Goal: Information Seeking & Learning: Find specific fact

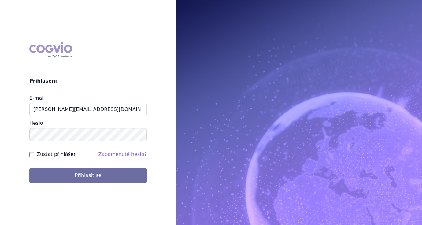
type input "jana.sipkova@vzp.cz"
click at [55, 155] on label "Zůstat přihlášen" at bounding box center [57, 154] width 40 height 7
click at [34, 155] on input "Zůstat přihlášen" at bounding box center [31, 154] width 5 height 5
checkbox input "true"
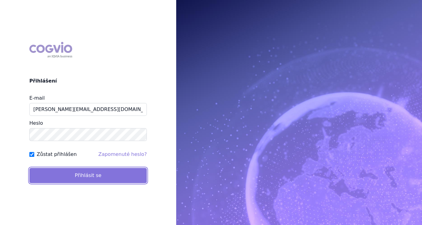
click at [66, 172] on button "Přihlásit se" at bounding box center [87, 175] width 117 height 15
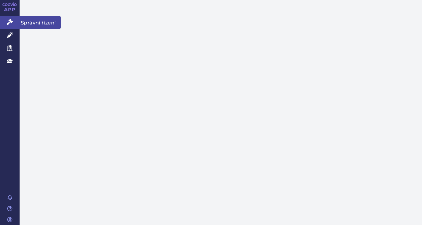
click at [11, 22] on icon at bounding box center [10, 22] width 6 height 6
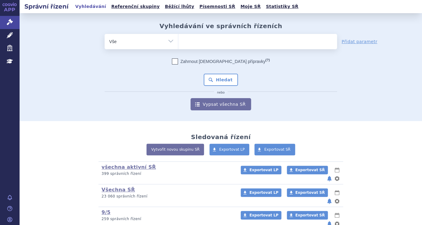
click at [226, 46] on ul at bounding box center [257, 40] width 159 height 13
click at [178, 46] on select at bounding box center [178, 41] width 0 height 15
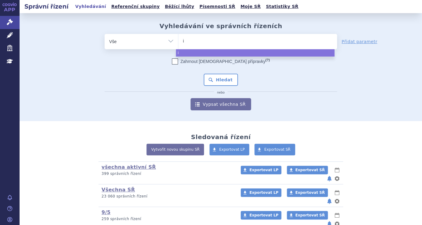
type input "iq"
type input "iqi"
type input "iqir"
type input "iqirvo"
select select "iqirvo"
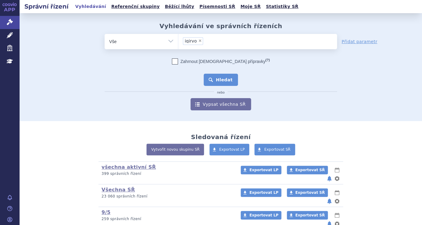
click at [219, 83] on button "Hledat" at bounding box center [221, 80] width 35 height 12
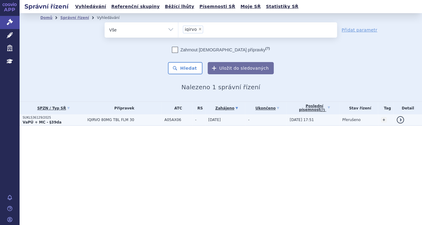
click at [34, 121] on strong "VaPÚ + MC - §39da" at bounding box center [42, 122] width 39 height 4
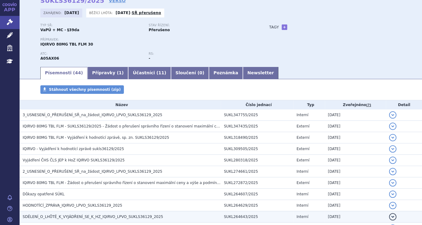
scroll to position [77, 0]
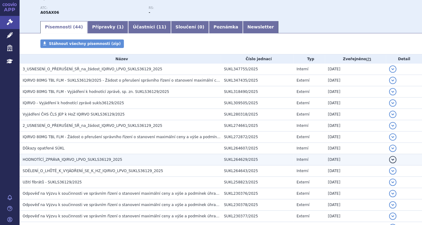
click at [69, 161] on span "HODNOTÍCÍ_ZPRÁVA_IQIRVO_LPVO_SUKLS36129_2025" at bounding box center [73, 159] width 100 height 4
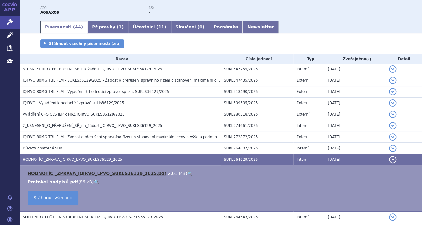
click at [64, 173] on link "HODNOTÍCÍ_ZPRÁVA_IQIRVO_LPVO_SUKLS36129_2025.pdf" at bounding box center [97, 173] width 139 height 5
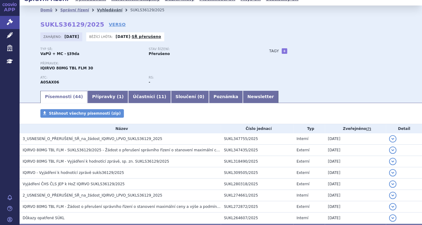
scroll to position [0, 0]
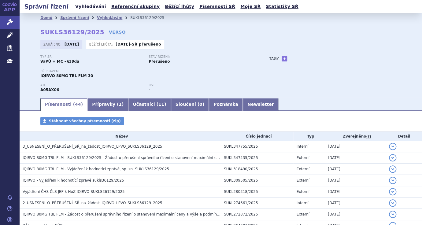
click at [86, 8] on link "Vyhledávání" at bounding box center [90, 6] width 35 height 8
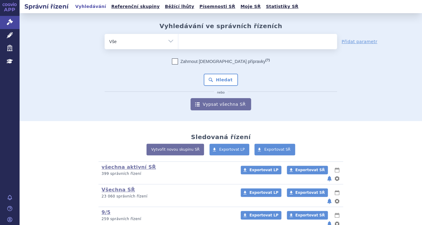
click at [198, 42] on ul at bounding box center [257, 40] width 159 height 13
click at [178, 42] on select at bounding box center [178, 41] width 0 height 15
type input "si"
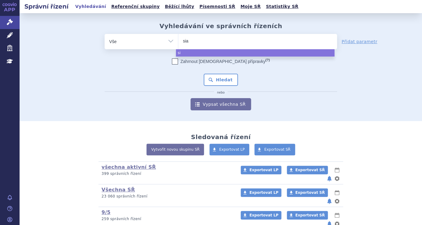
type input "sial"
select select "sial"
click at [171, 43] on select "Vše Spisová značka Typ SŘ Přípravek/SUKL kód Účastník/Držitel" at bounding box center [141, 41] width 73 height 14
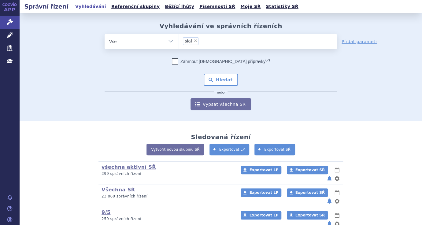
click at [105, 34] on select "Vše Spisová značka Typ SŘ Přípravek/SUKL kód Účastník/Držitel" at bounding box center [141, 41] width 73 height 14
select select "filter-product"
click option "Přípravek/SUKL kód" at bounding box center [0, 0] width 0 height 0
click at [201, 45] on ul at bounding box center [257, 40] width 159 height 13
click at [178, 45] on select at bounding box center [178, 41] width 0 height 15
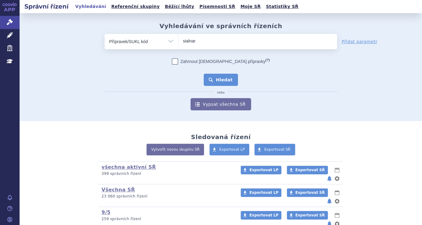
type input "sialnar"
click at [215, 76] on button "Hledat" at bounding box center [221, 80] width 35 height 12
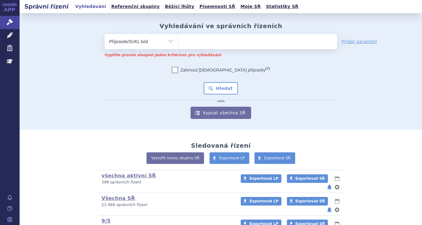
click at [105, 34] on select "Vše Spisová značka Typ SŘ Přípravek/SUKL kód Účastník/Držitel" at bounding box center [141, 41] width 73 height 14
select select "filter-all"
click option "Vše" at bounding box center [0, 0] width 0 height 0
click at [211, 45] on ul at bounding box center [257, 40] width 159 height 13
click at [178, 45] on select at bounding box center [178, 41] width 0 height 15
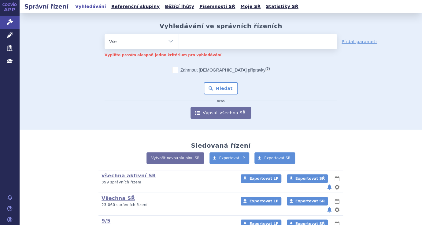
click at [189, 42] on ul at bounding box center [257, 40] width 159 height 13
click at [178, 42] on select at bounding box center [178, 41] width 0 height 15
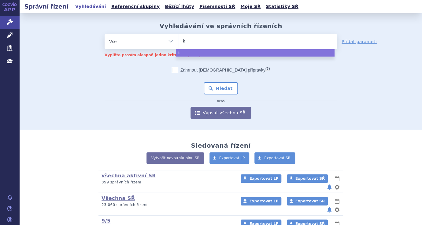
type input "ke"
type input "keyt"
type input "keytrud"
type input "keytruda"
select select "keytruda"
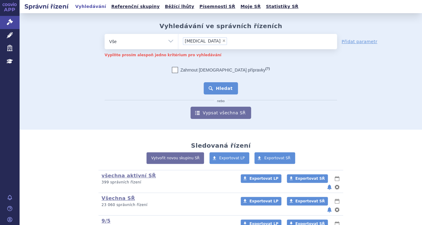
click at [218, 89] on button "Hledat" at bounding box center [221, 88] width 35 height 12
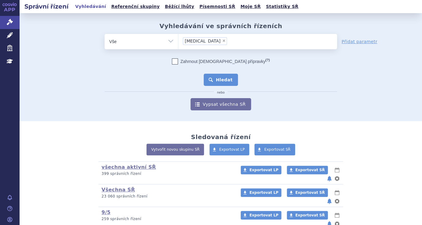
click at [220, 83] on button "Hledat" at bounding box center [221, 80] width 35 height 12
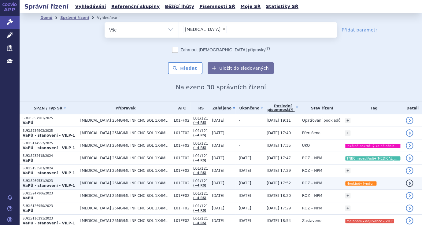
scroll to position [39, 0]
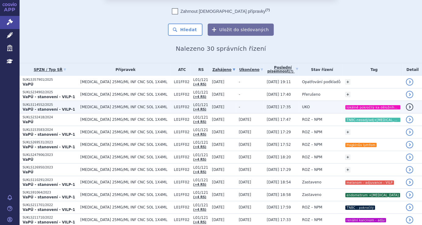
click at [66, 112] on td "SUKLS114552/2025 VaPÚ - stanovení - VILP-1" at bounding box center [48, 107] width 57 height 13
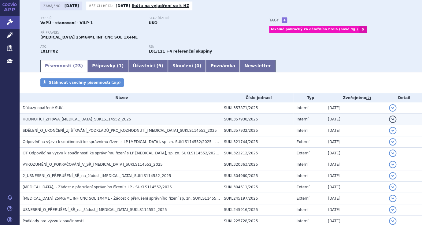
click at [81, 119] on span "HODNOTÍCÍ_ZPRÁVA_[MEDICAL_DATA]_SUKLS114552_2025" at bounding box center [77, 119] width 108 height 4
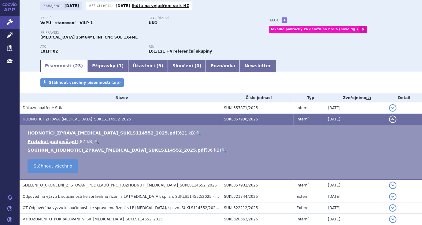
scroll to position [39, 0]
click at [89, 134] on link "HODNOTÍCÍ_ZPRÁVA_[MEDICAL_DATA]_SUKLS114552_2025.pdf" at bounding box center [103, 132] width 150 height 5
